Goal: Information Seeking & Learning: Learn about a topic

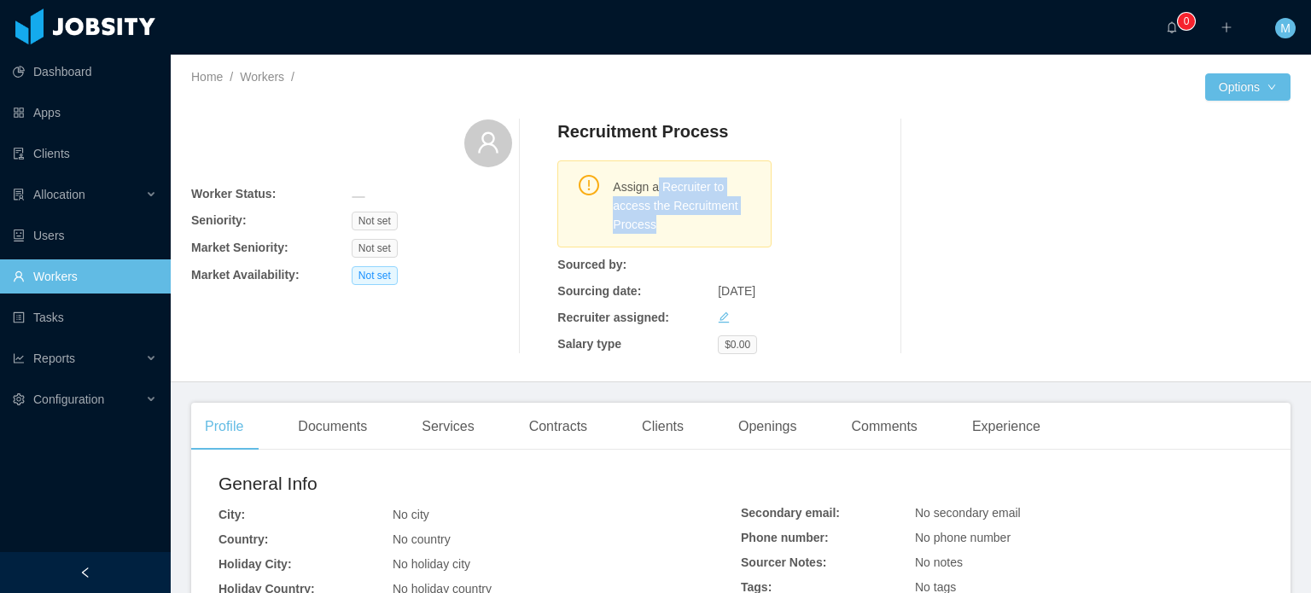
drag, startPoint x: 650, startPoint y: 185, endPoint x: 748, endPoint y: 253, distance: 118.4
click at [737, 251] on div "Recruitment Process Assign a Recruiter to access the Recruitment Process Source…" at bounding box center [717, 237] width 321 height 235
click at [748, 253] on div "Recruitment Process Assign a Recruiter to access the Recruitment Process Source…" at bounding box center [717, 237] width 321 height 235
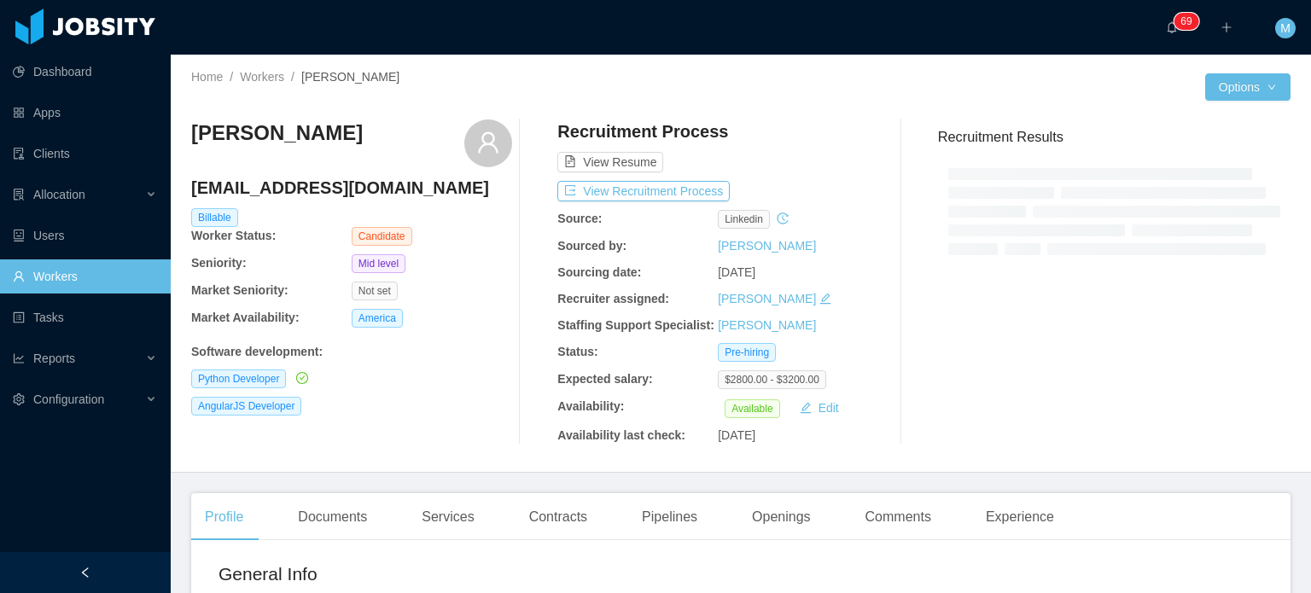
click at [677, 178] on div "Recruitment Process View Resume View Recruitment Process Source: linkedin Sourc…" at bounding box center [717, 282] width 321 height 325
click at [679, 184] on button "View Recruitment Process" at bounding box center [643, 191] width 172 height 20
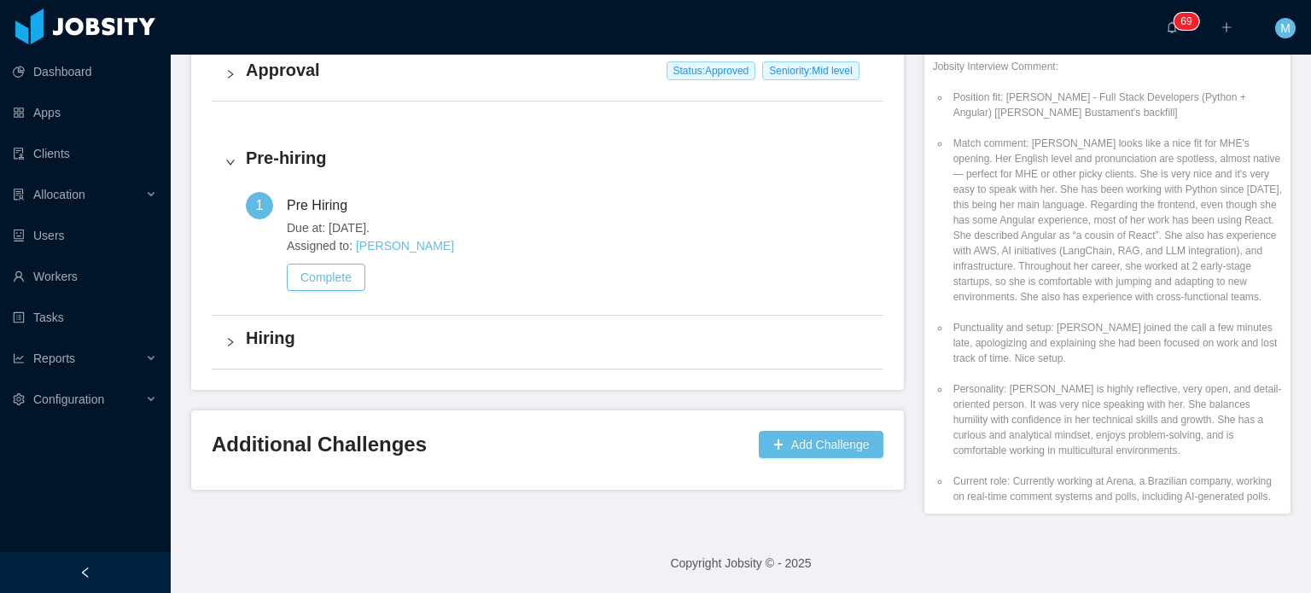
scroll to position [171, 0]
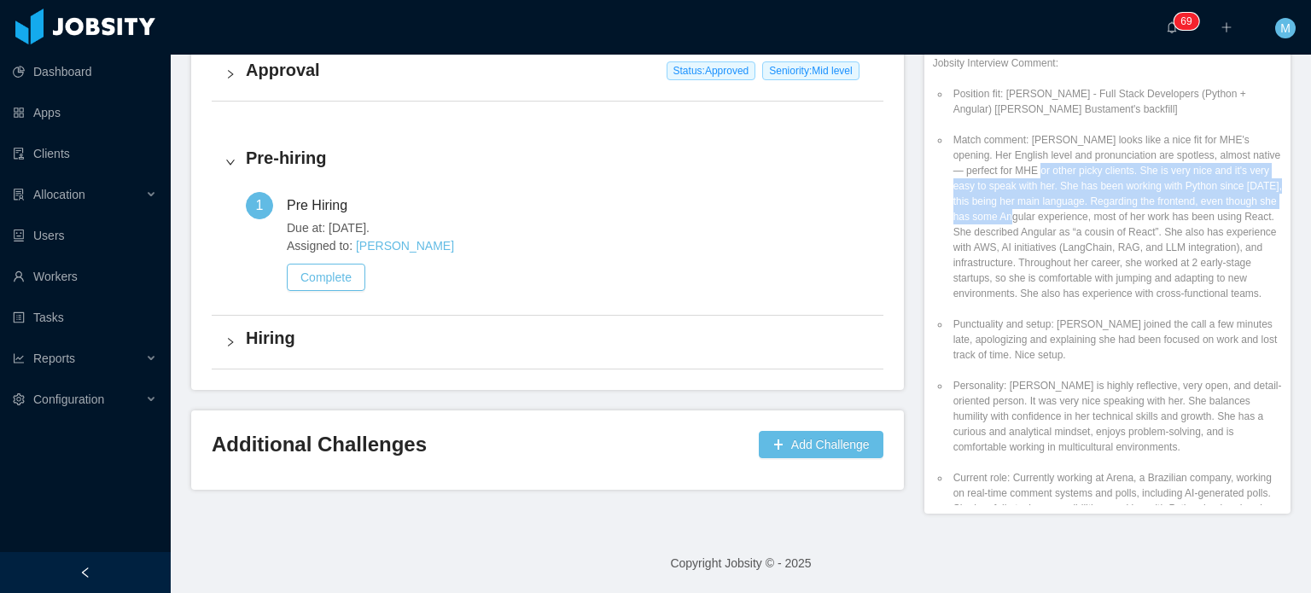
drag, startPoint x: 1011, startPoint y: 167, endPoint x: 1062, endPoint y: 255, distance: 101.3
click at [1061, 255] on li "Match comment: [PERSON_NAME] looks like a nice fit for MHE's opening. Her Engli…" at bounding box center [1116, 216] width 332 height 169
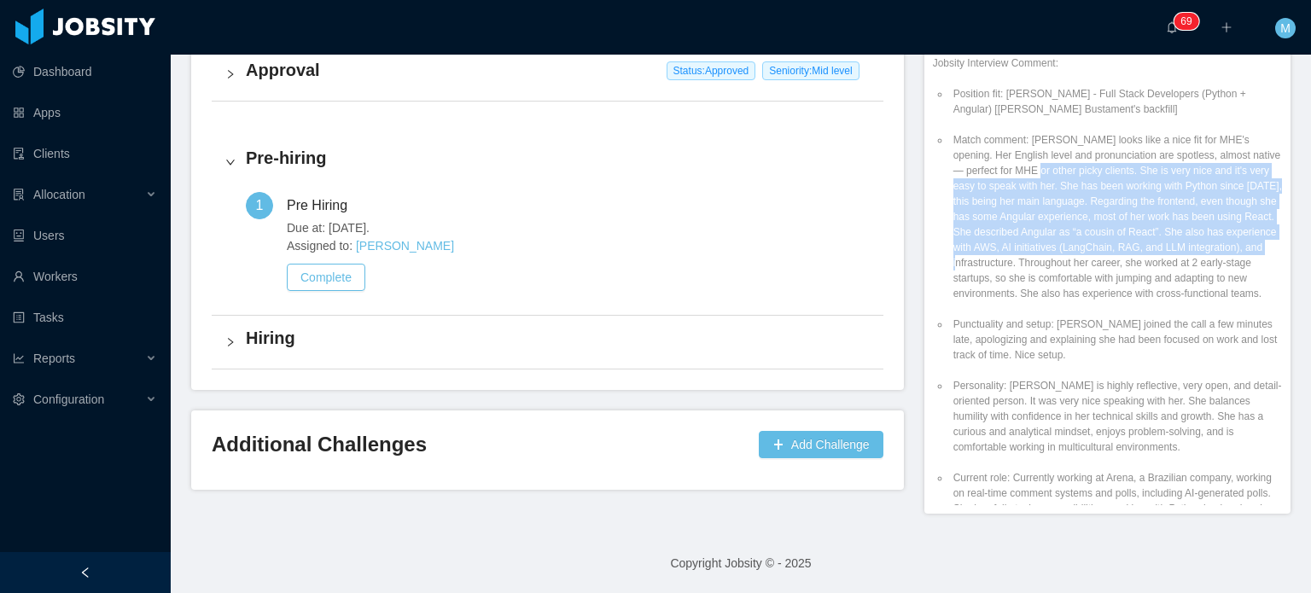
click at [1062, 255] on li "Match comment: [PERSON_NAME] looks like a nice fit for MHE's opening. Her Engli…" at bounding box center [1116, 216] width 332 height 169
click at [1035, 264] on li "Match comment: [PERSON_NAME] looks like a nice fit for MHE's opening. Her Engli…" at bounding box center [1116, 216] width 332 height 169
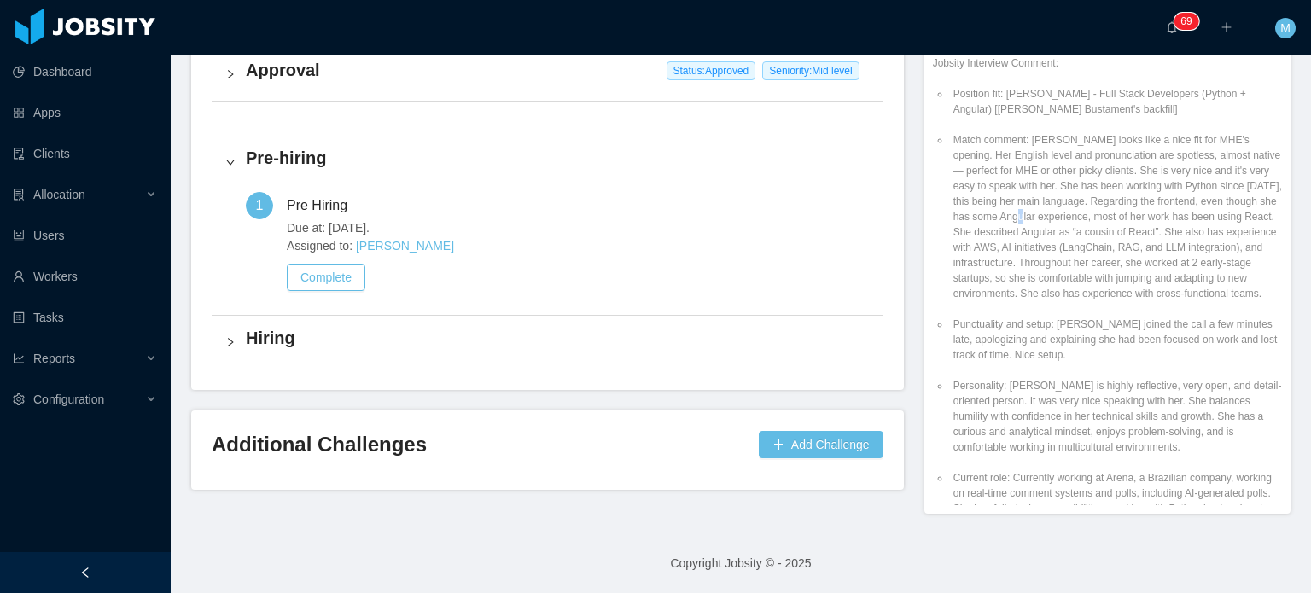
drag, startPoint x: 1046, startPoint y: 216, endPoint x: 1096, endPoint y: 313, distance: 109.2
click at [1082, 292] on li "Match comment: [PERSON_NAME] looks like a nice fit for MHE's opening. Her Engli…" at bounding box center [1116, 216] width 332 height 169
click at [1097, 301] on li "Match comment: [PERSON_NAME] looks like a nice fit for MHE's opening. Her Engli…" at bounding box center [1116, 216] width 332 height 169
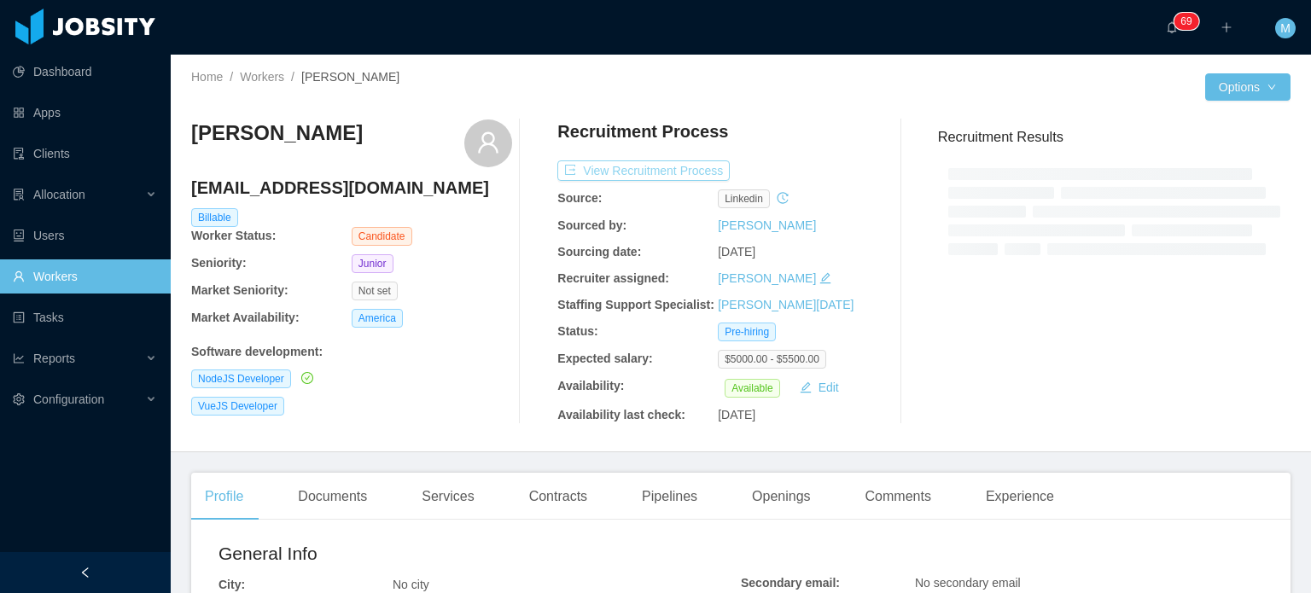
click at [656, 173] on button "View Recruitment Process" at bounding box center [643, 170] width 172 height 20
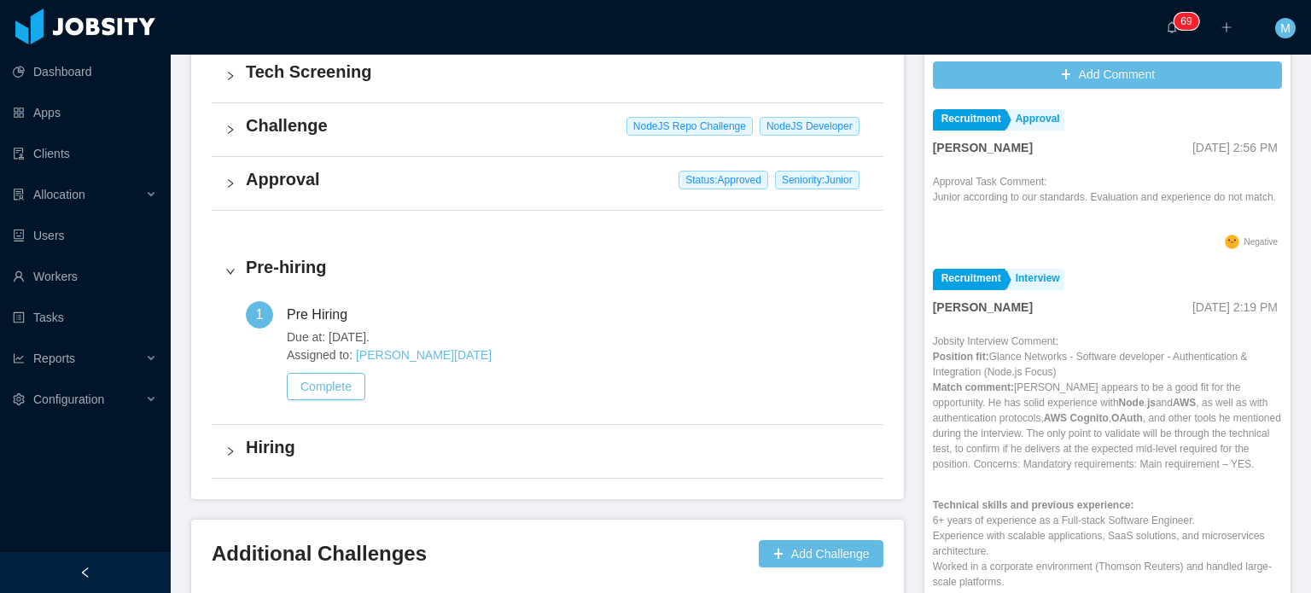
scroll to position [512, 0]
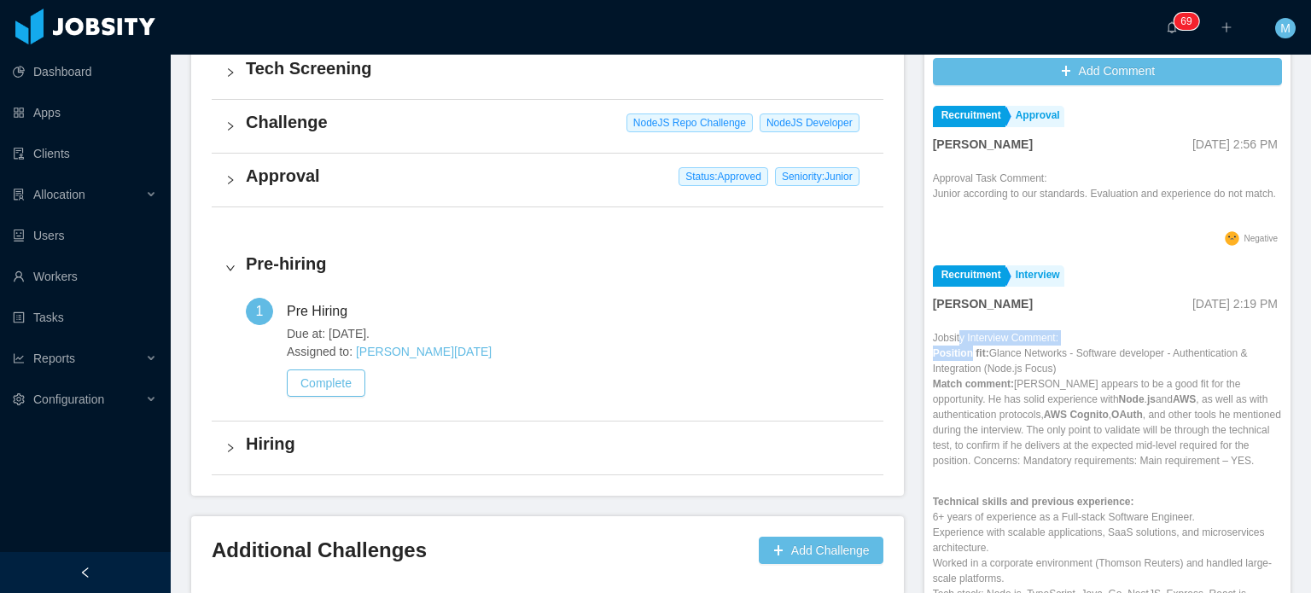
click at [963, 376] on p "Position fit: Glance Networks - Software developer - Authentication & Integrati…" at bounding box center [1107, 407] width 349 height 123
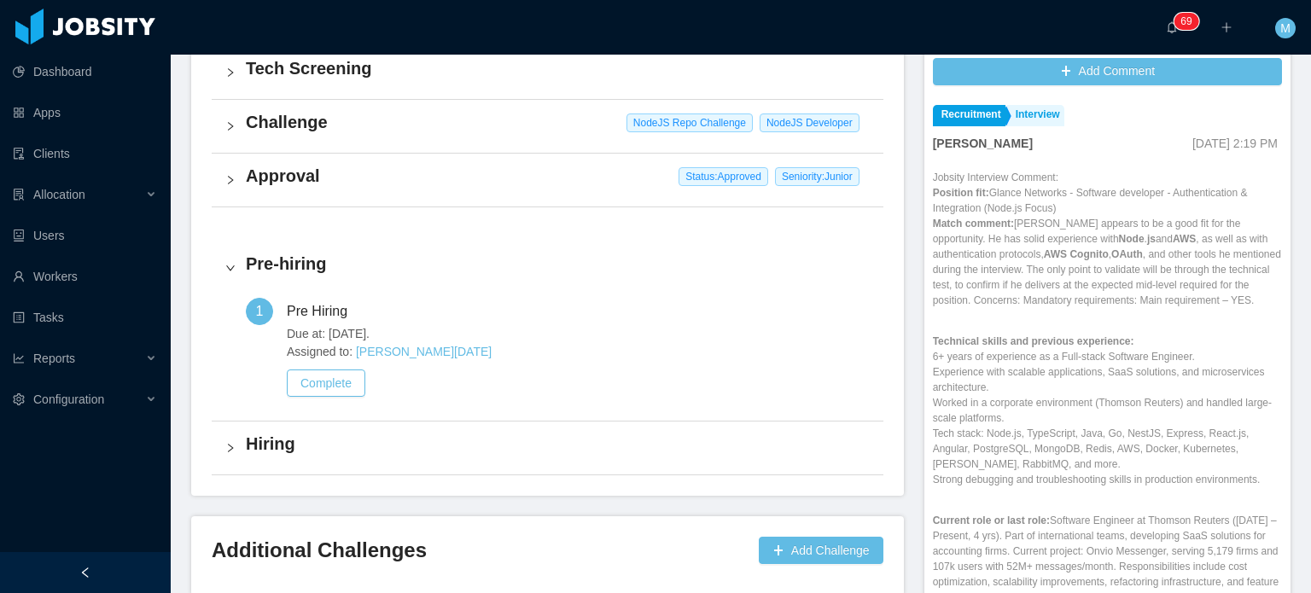
scroll to position [171, 0]
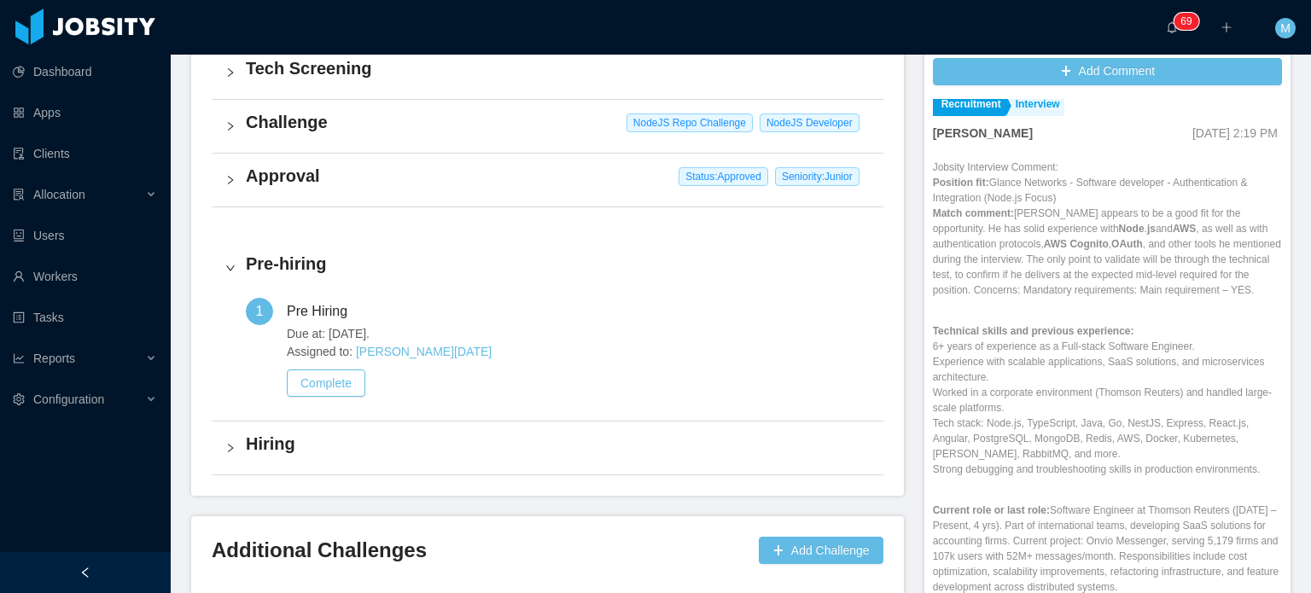
drag, startPoint x: 983, startPoint y: 252, endPoint x: 1001, endPoint y: 312, distance: 62.4
click at [991, 290] on p "Position fit: Glance Networks - Software developer - Authentication & Integrati…" at bounding box center [1107, 236] width 349 height 123
click at [1001, 298] on p "Position fit: Glance Networks - Software developer - Authentication & Integrati…" at bounding box center [1107, 236] width 349 height 123
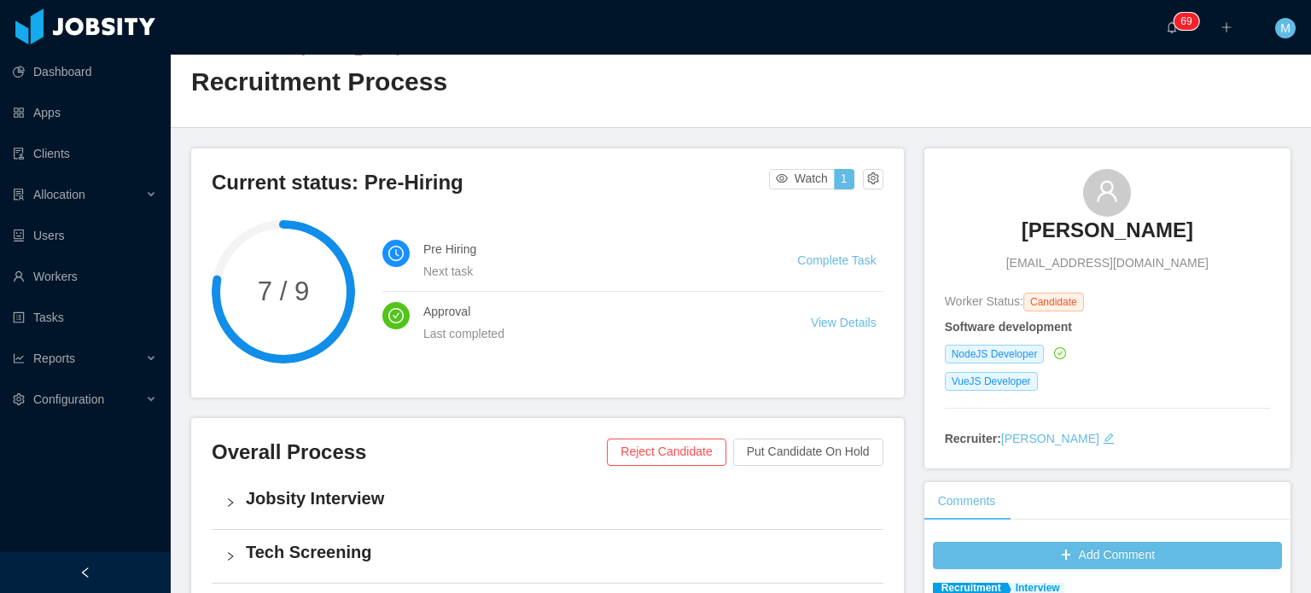
scroll to position [0, 0]
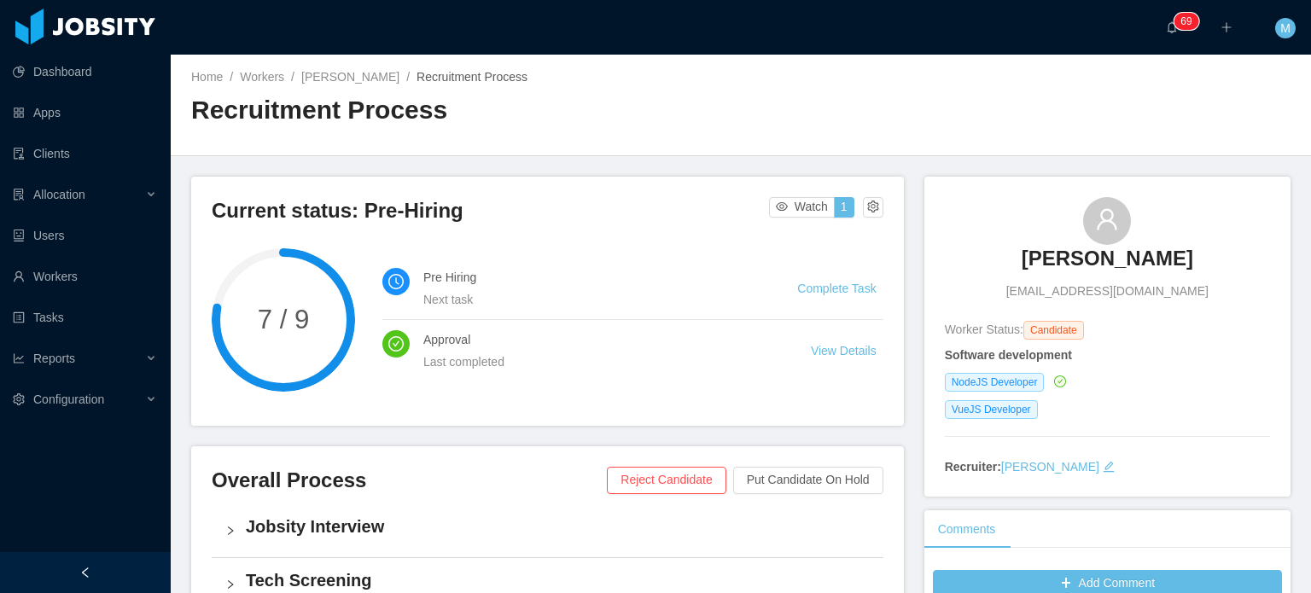
click at [1233, 267] on div "Gabriel Carvalho gabrielbdec@gmail.com" at bounding box center [1107, 248] width 325 height 103
